Goal: Use online tool/utility: Utilize a website feature to perform a specific function

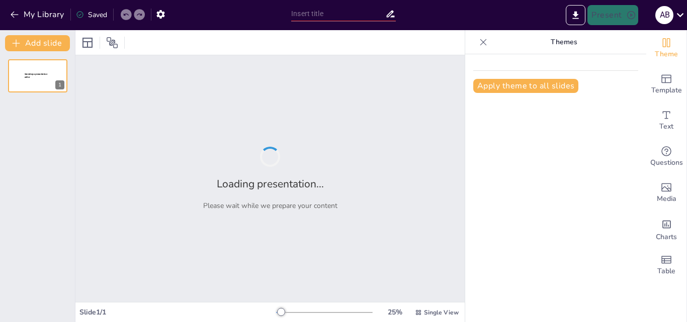
type input "Colores Corporativos: Selección y Combinaciones Efectivas"
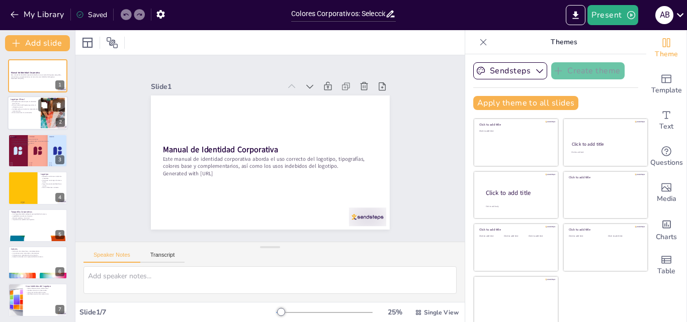
click at [26, 121] on div at bounding box center [38, 114] width 60 height 34
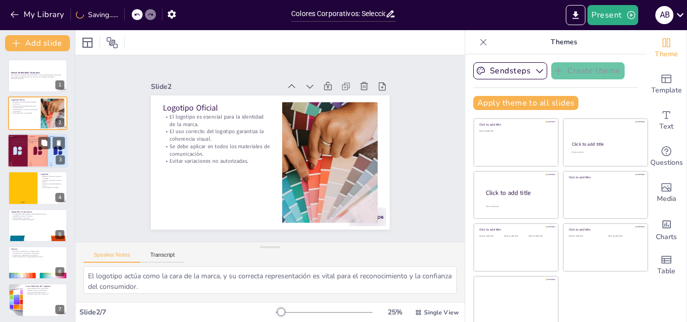
click at [27, 153] on div at bounding box center [38, 151] width 60 height 35
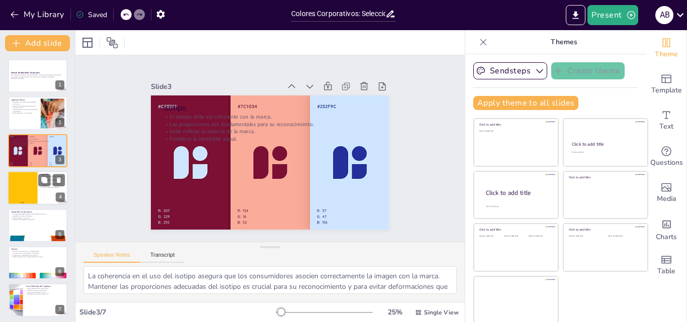
click at [33, 188] on div at bounding box center [22, 188] width 87 height 34
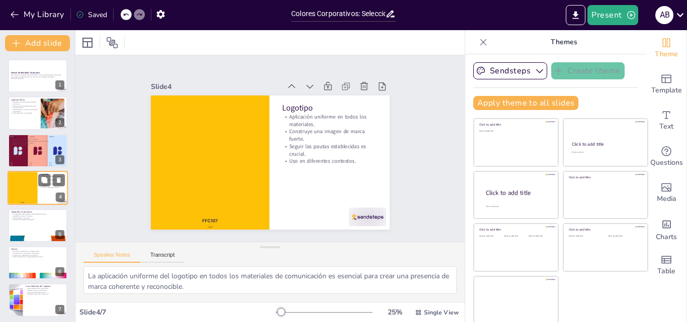
scroll to position [2, 0]
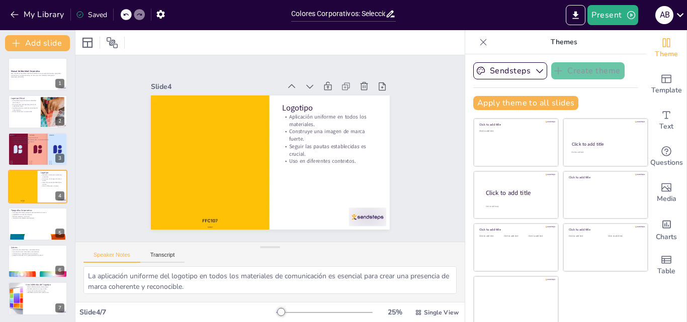
click at [24, 204] on div "Manual de Identidad Corporativa Este manual de identidad corporativa aborda el …" at bounding box center [37, 187] width 75 height 258
click at [24, 224] on div at bounding box center [38, 224] width 60 height 34
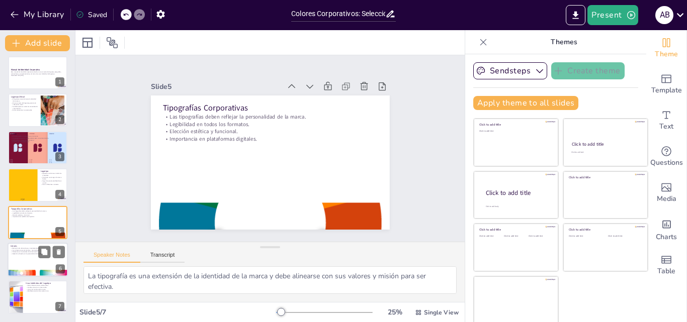
click at [37, 253] on p "Selección alineada con la personalidad de la marca." at bounding box center [38, 254] width 54 height 2
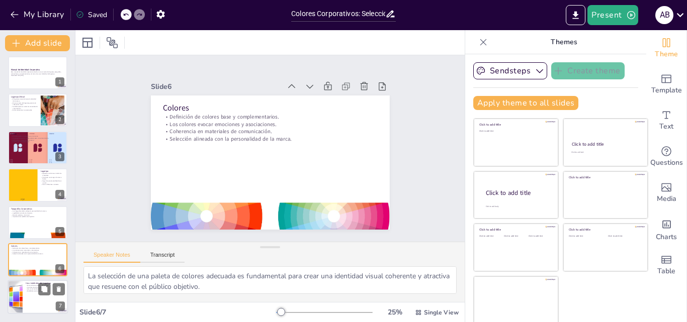
click at [24, 292] on div at bounding box center [38, 298] width 60 height 34
type textarea "Las deformaciones del logotipo pueden afectar negativamente la imagen de la mar…"
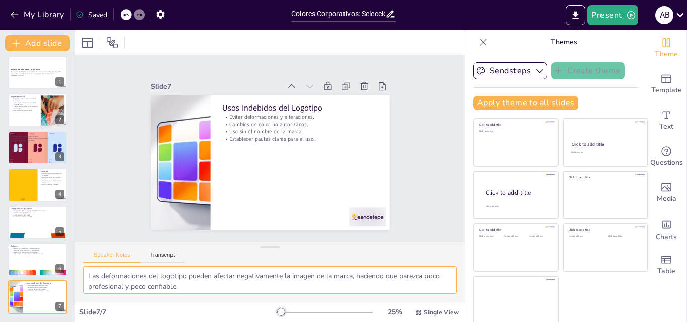
click at [216, 280] on textarea "Las deformaciones del logotipo pueden afectar negativamente la imagen de la mar…" at bounding box center [269, 281] width 373 height 28
click at [478, 45] on icon at bounding box center [483, 42] width 10 height 10
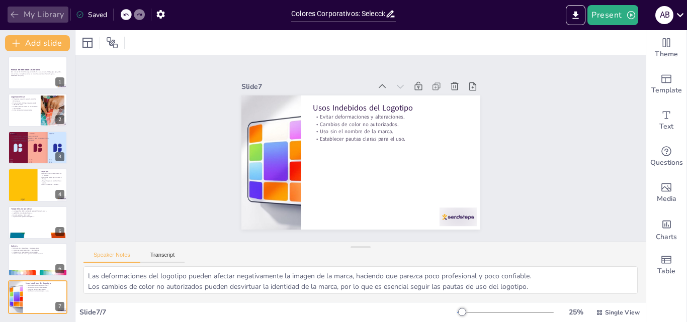
click at [11, 16] on icon "button" at bounding box center [15, 15] width 10 height 10
